Goal: Task Accomplishment & Management: Use online tool/utility

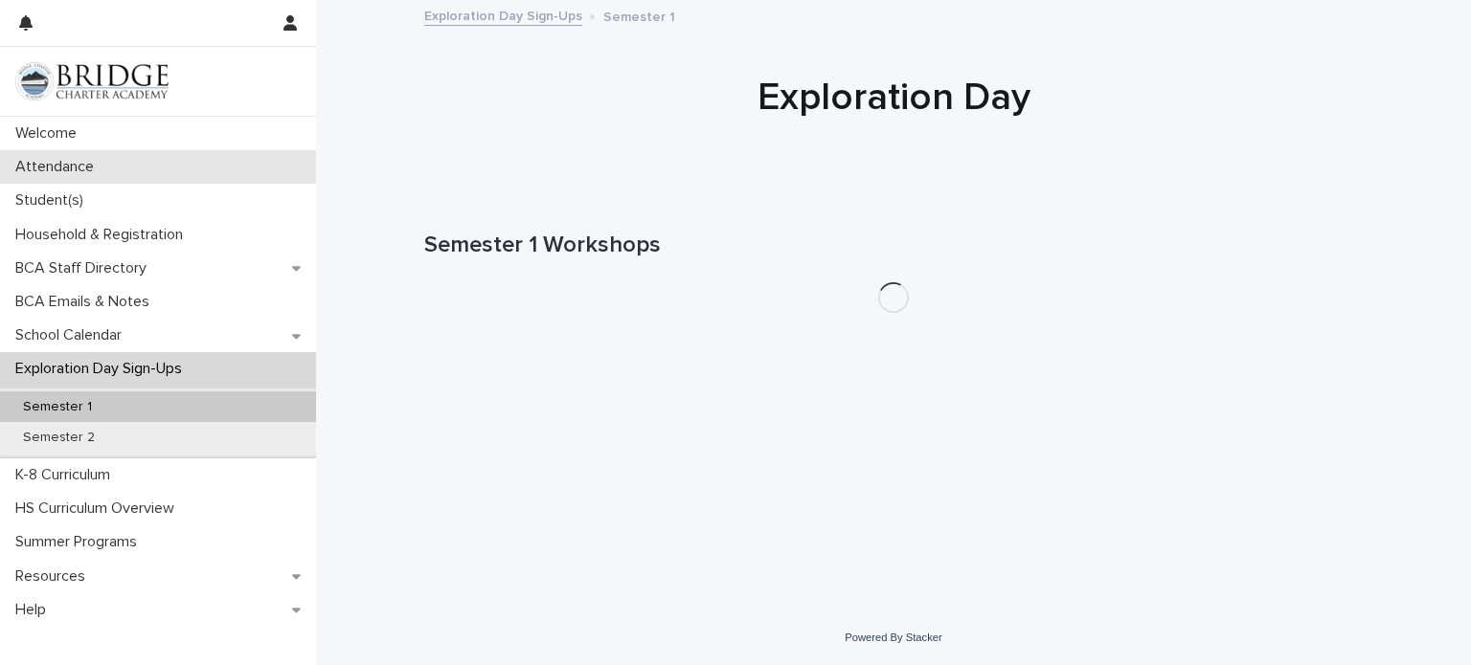
click at [99, 168] on p "Attendance" at bounding box center [59, 167] width 102 height 18
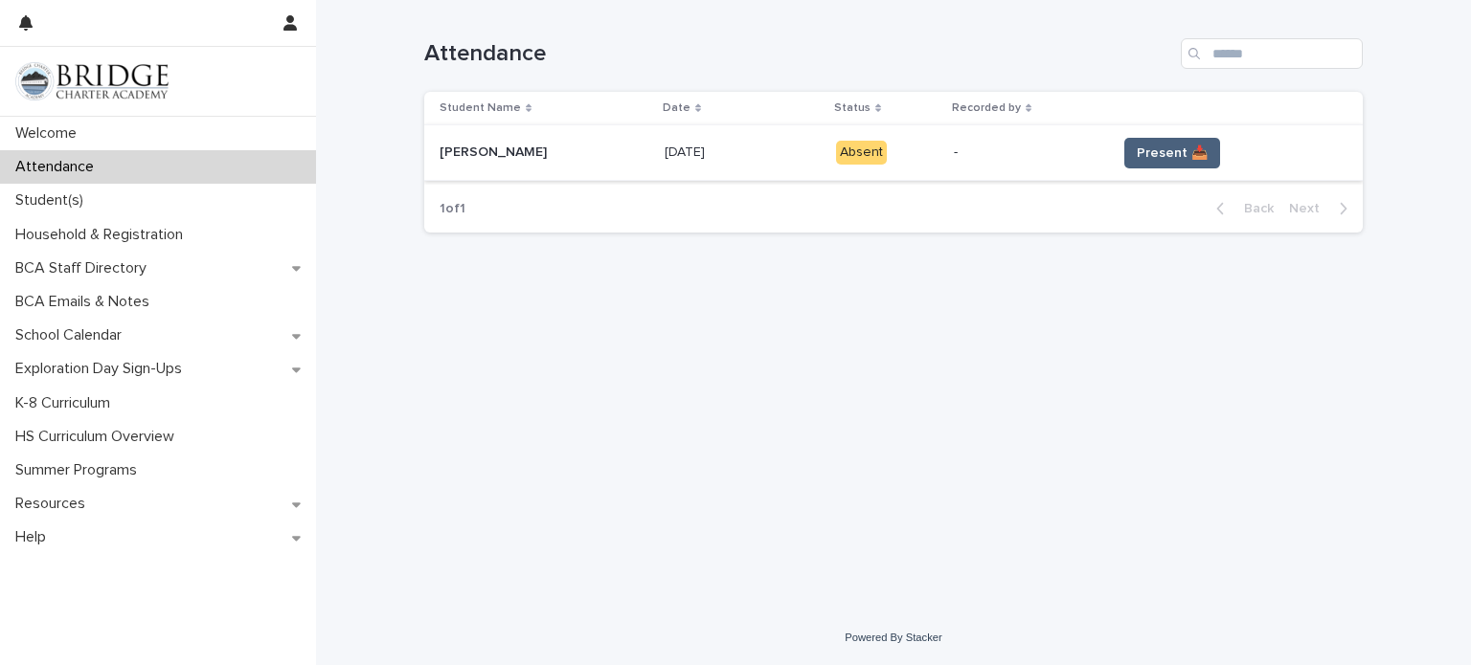
click at [1158, 157] on span "Present 📥" at bounding box center [1172, 153] width 71 height 19
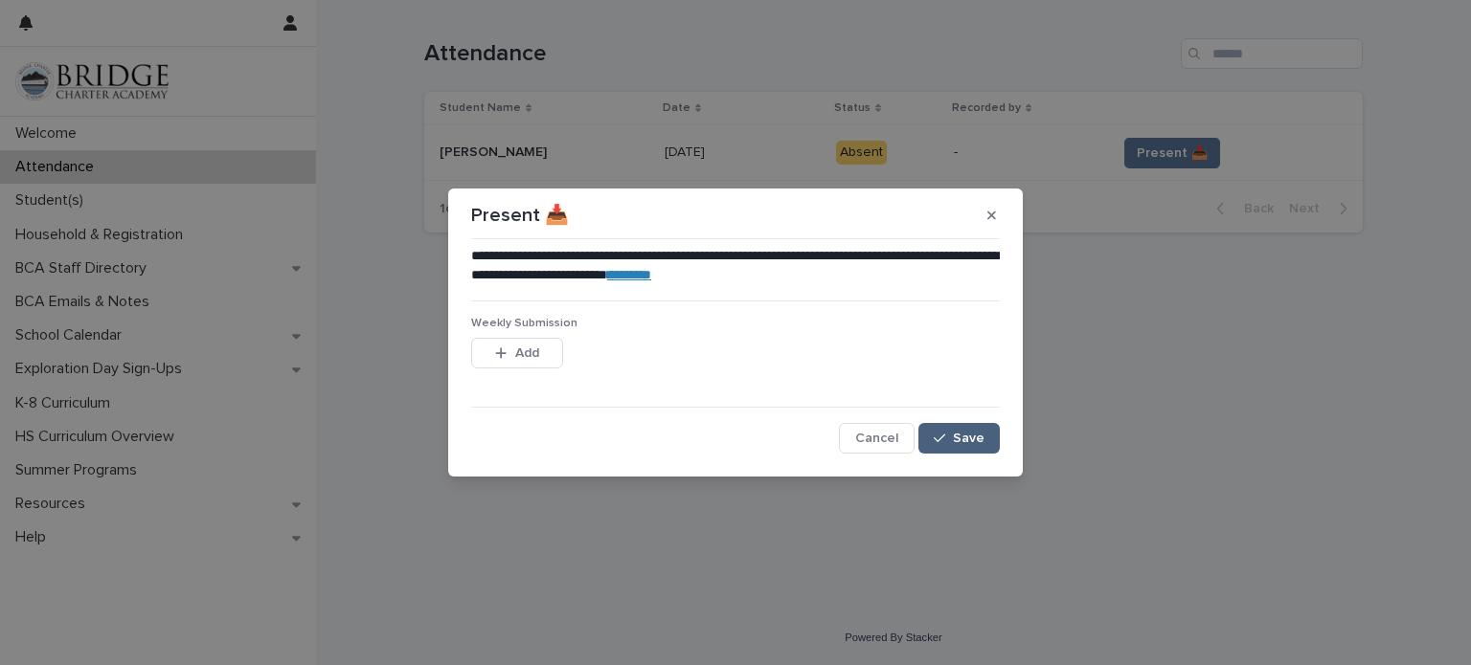
click at [957, 438] on span "Save" at bounding box center [969, 438] width 32 height 13
